Goal: Transaction & Acquisition: Obtain resource

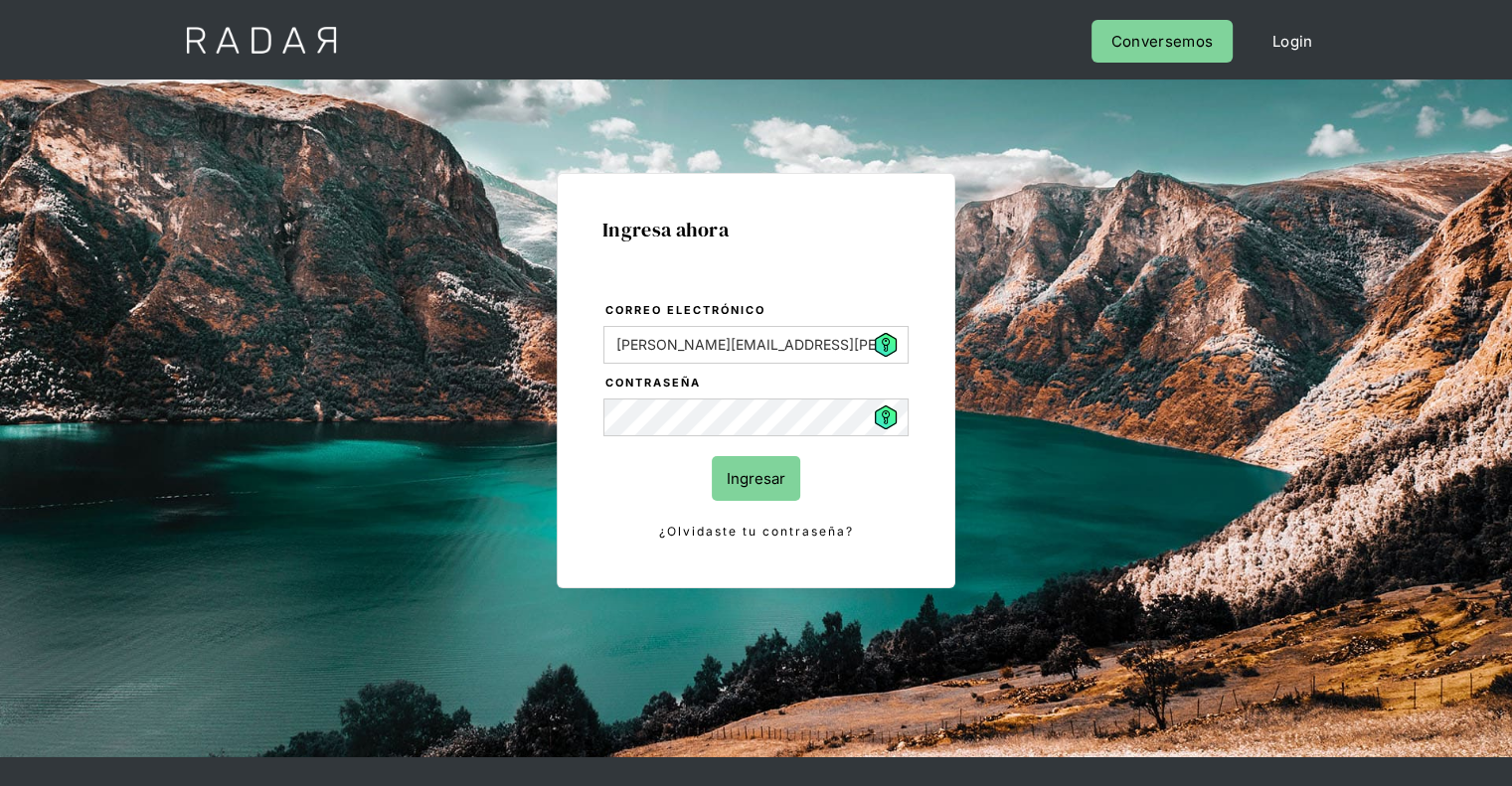
click at [779, 492] on input "Ingresar" at bounding box center [755, 479] width 89 height 45
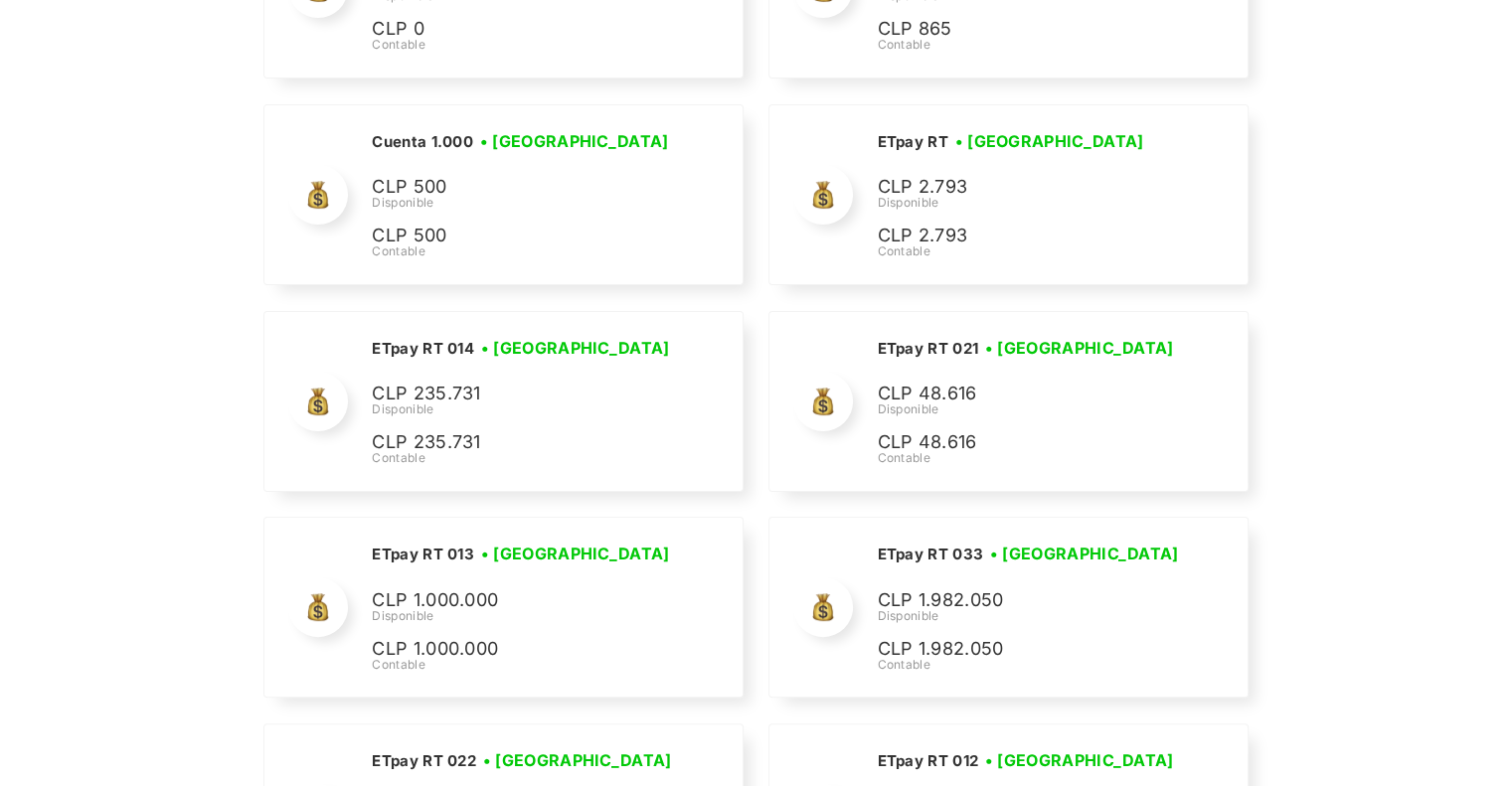
scroll to position [2001, 0]
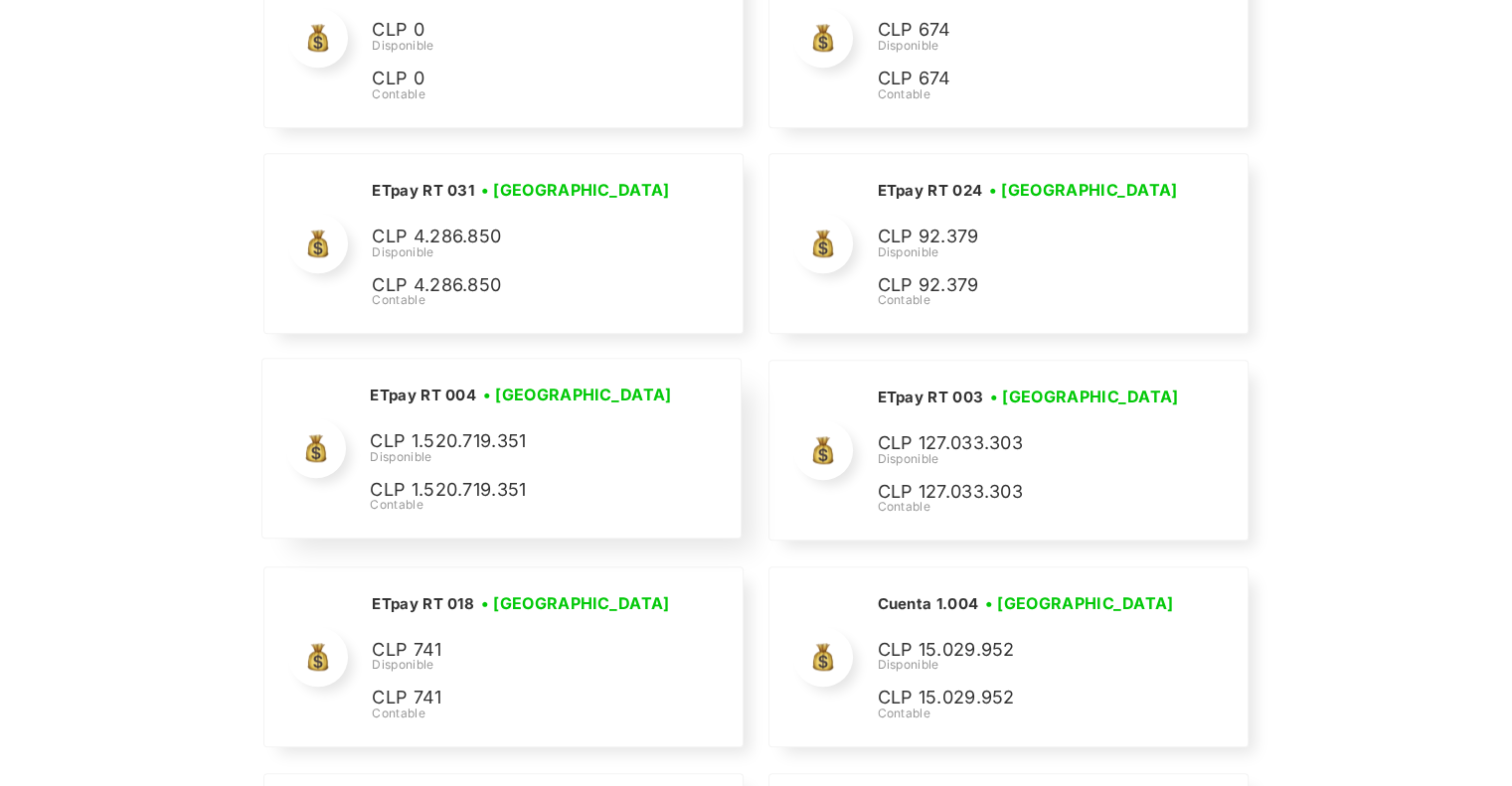
click at [0, 0] on div "ETpay RT 004 • [GEOGRAPHIC_DATA] • Desconectada CLP 1.520.719.351 Disponible CL…" at bounding box center [0, 0] width 0 height 0
drag, startPoint x: 402, startPoint y: 440, endPoint x: 587, endPoint y: 468, distance: 187.1
click at [0, 0] on p "CLP 1.520.719.351" at bounding box center [0, 0] width 0 height 0
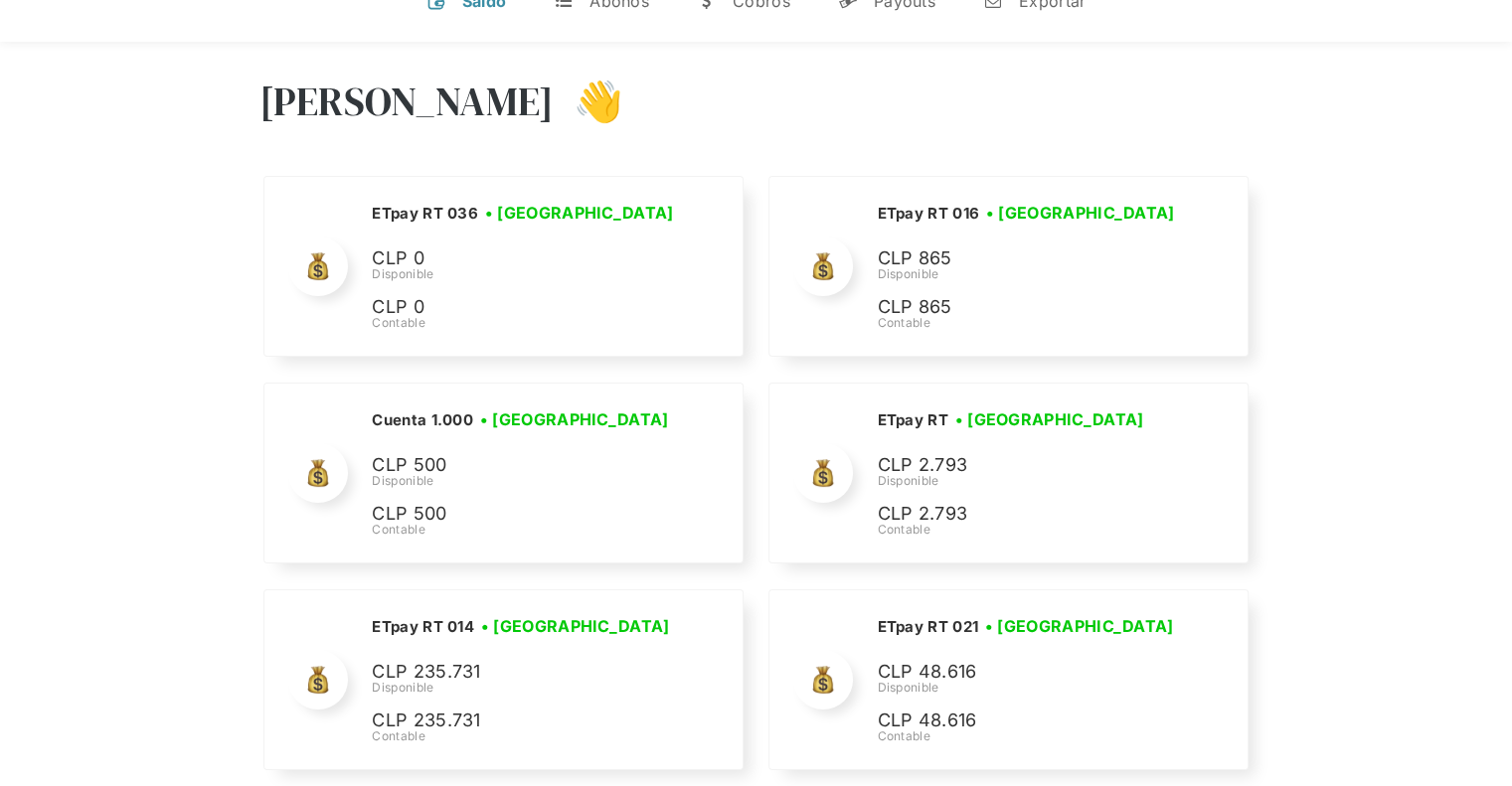
scroll to position [0, 0]
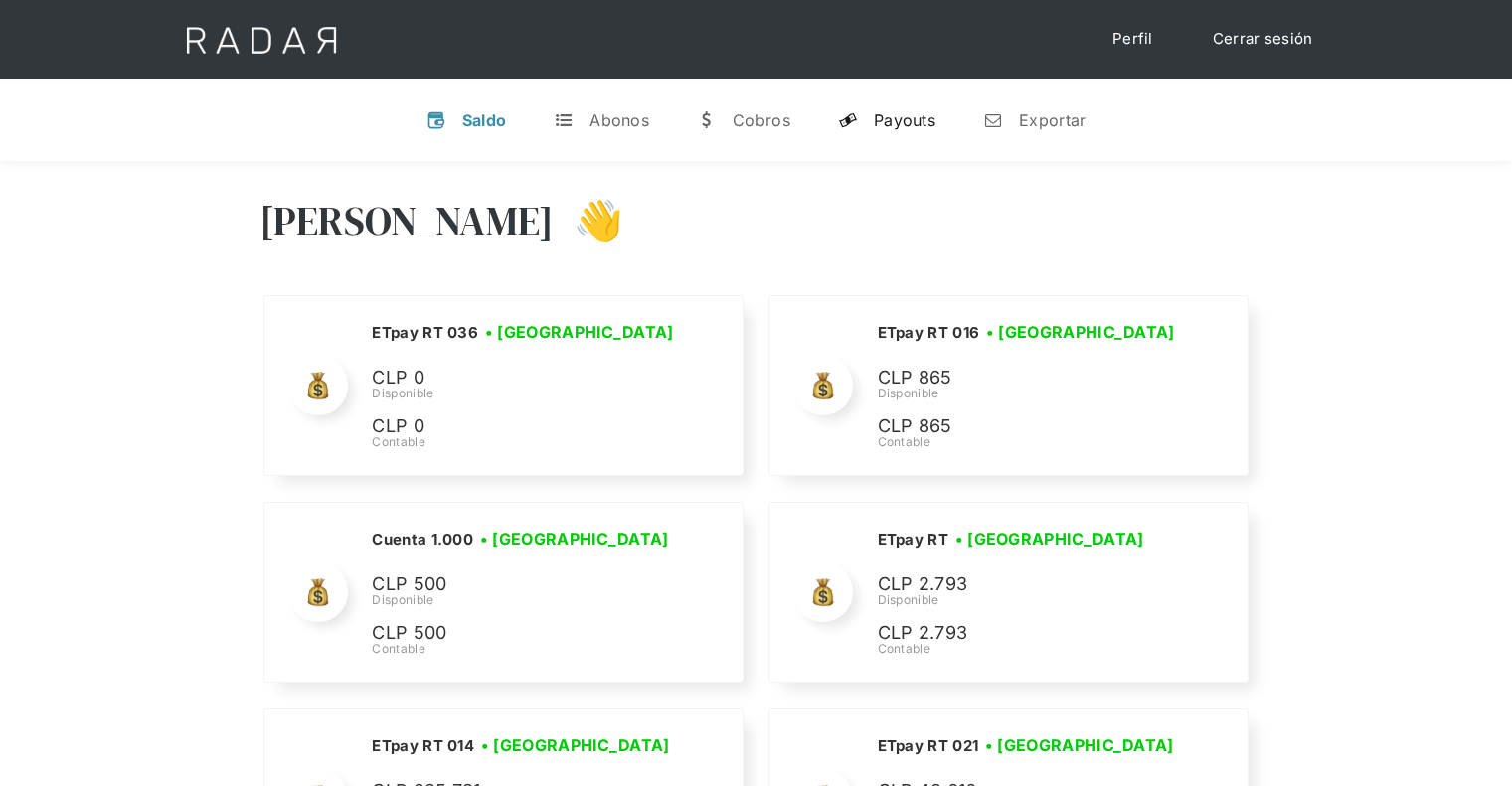
click at [907, 128] on div "Payouts" at bounding box center [904, 120] width 62 height 20
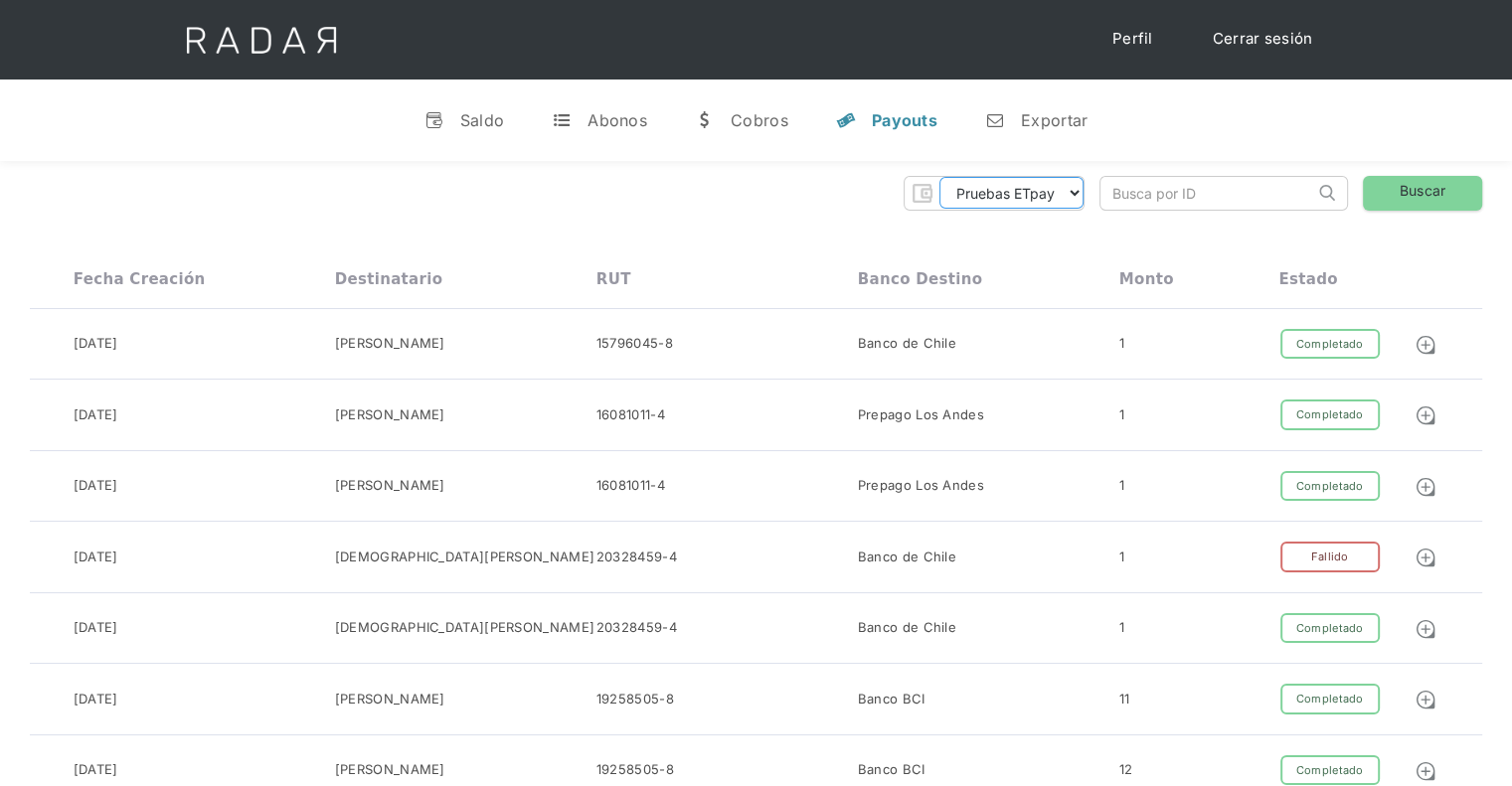
drag, startPoint x: 1080, startPoint y: 193, endPoint x: 1074, endPoint y: 204, distance: 12.5
click at [1080, 193] on select "Pruebas ETpay Cuenta 1.000 Cuenta 1.001 Cuenta 1.002 Cuenta 1.003 Cuenta 1.004 …" at bounding box center [1011, 193] width 144 height 32
select select "etpay-rt-004"
click at [939, 177] on select "Pruebas ETpay Cuenta 1.000 Cuenta 1.001 Cuenta 1.002 Cuenta 1.003 Cuenta 1.004 …" at bounding box center [1011, 193] width 144 height 32
click at [1435, 201] on link "Buscar" at bounding box center [1422, 193] width 119 height 35
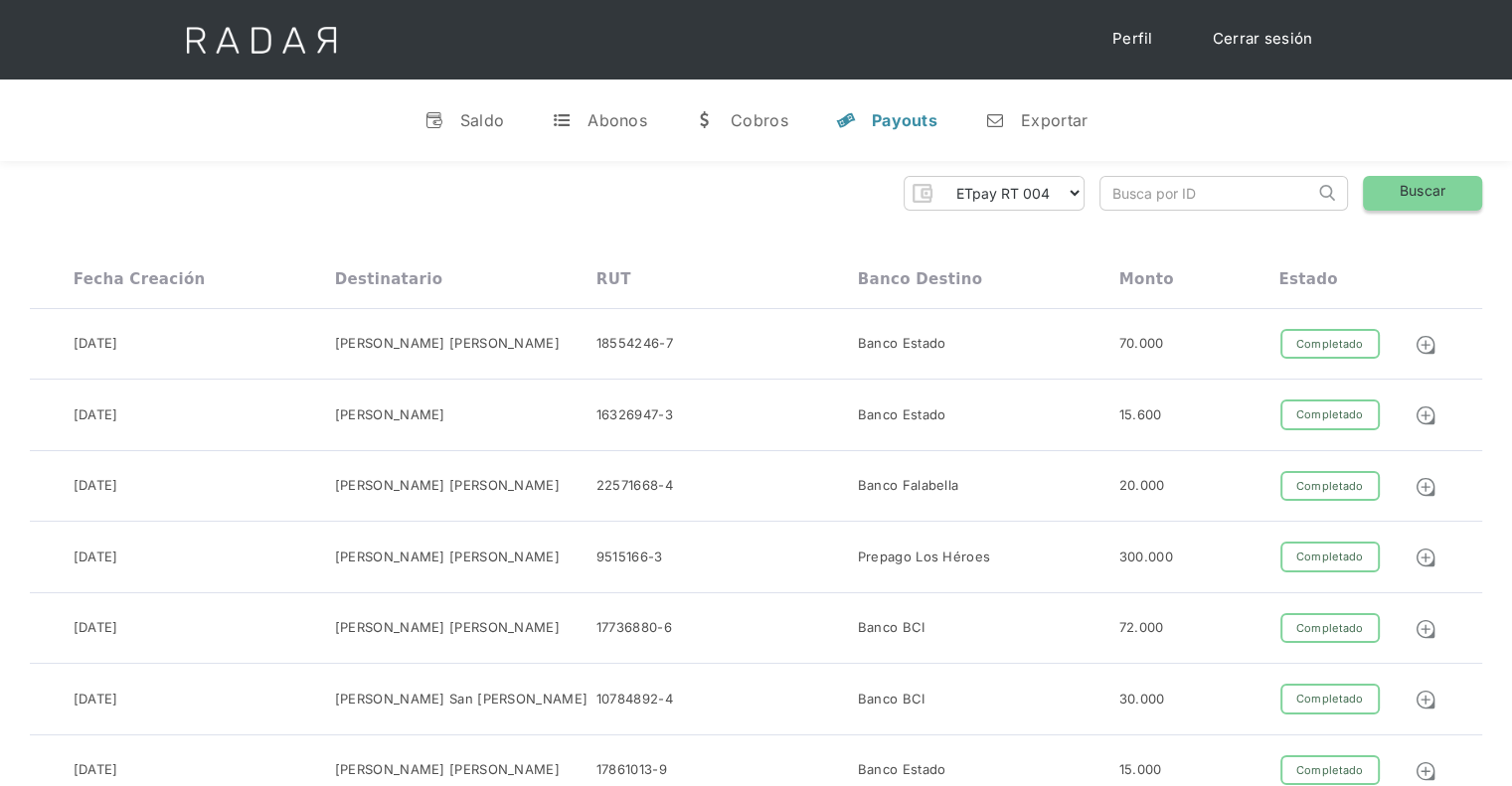
click at [1456, 196] on link "Buscar" at bounding box center [1422, 193] width 119 height 35
click at [1404, 185] on link "Buscar" at bounding box center [1422, 193] width 119 height 35
click at [1042, 123] on div "Exportar" at bounding box center [1053, 120] width 67 height 20
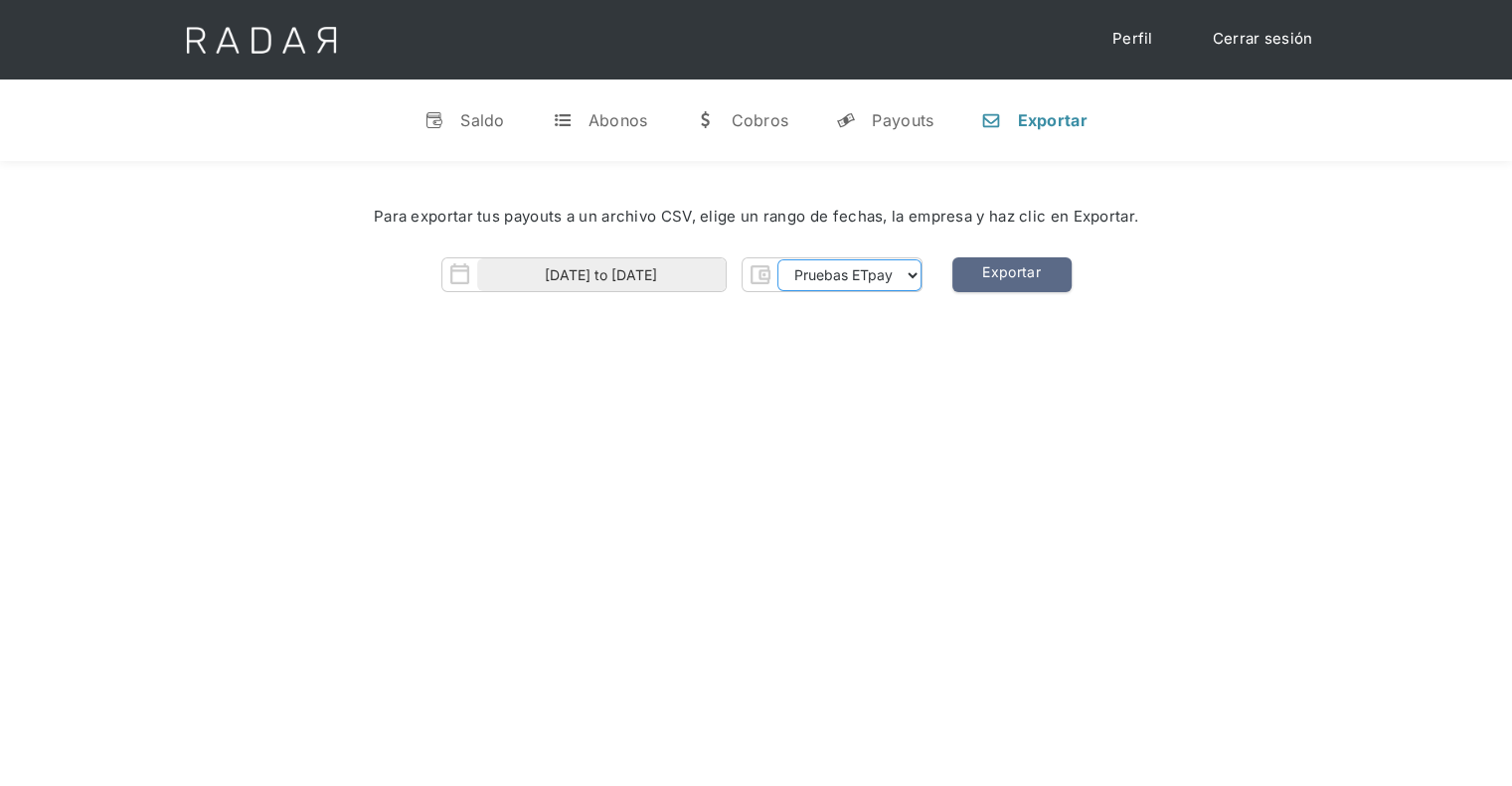
click at [854, 280] on select "Pruebas ETpay Cuenta 1.000 Cuenta 1.001 Cuenta 1.002 Cuenta 1.003 Cuenta 1.004 …" at bounding box center [849, 276] width 144 height 32
select select "etpay-rt-004"
click at [777, 260] on select "Pruebas ETpay Cuenta 1.000 Cuenta 1.001 Cuenta 1.002 Cuenta 1.003 Cuenta 1.004 …" at bounding box center [849, 276] width 144 height 32
drag, startPoint x: 902, startPoint y: 561, endPoint x: 993, endPoint y: 397, distance: 187.6
click at [902, 547] on div "[PERSON_NAME] 👋 Cargando tus cuentas... Nombre de la empresa • [GEOGRAPHIC_DATA…" at bounding box center [756, 554] width 1512 height 786
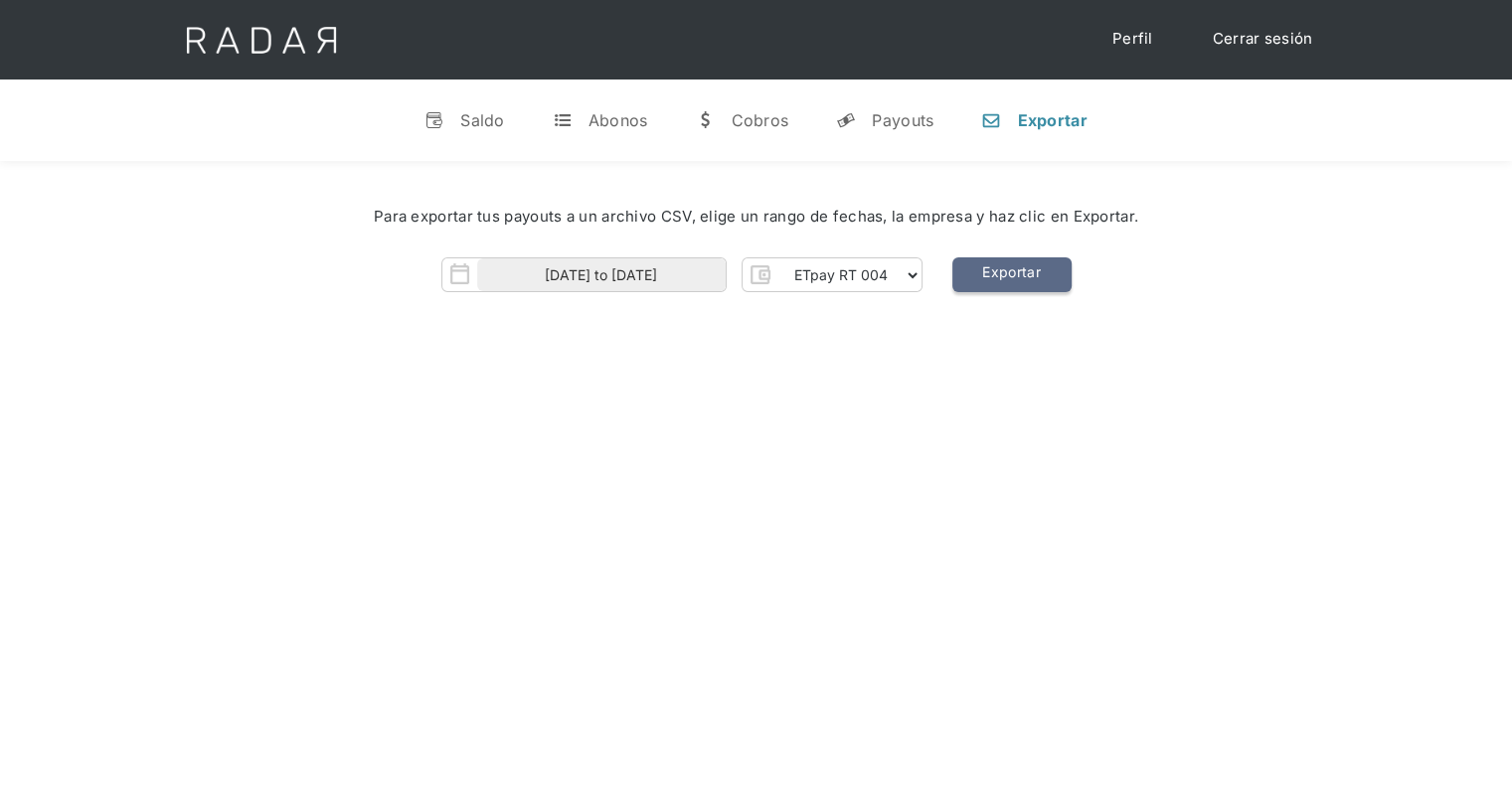
click at [1032, 282] on link "Exportar" at bounding box center [1012, 275] width 119 height 35
click at [450, 111] on link "v Saldo" at bounding box center [465, 120] width 112 height 52
